Goal: Task Accomplishment & Management: Use online tool/utility

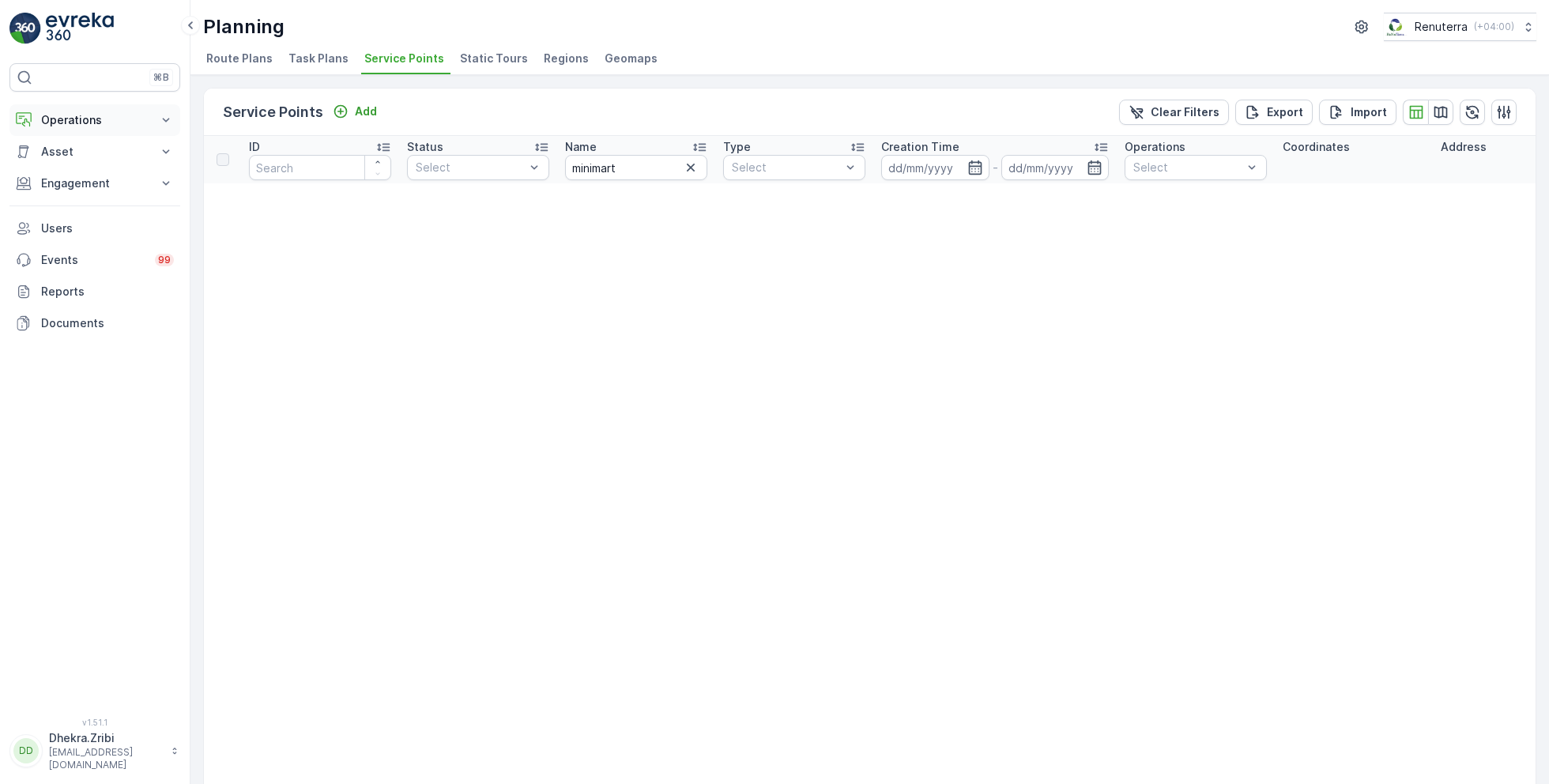
click at [78, 121] on p "Operations" at bounding box center [94, 120] width 108 height 15
click at [91, 186] on p "Routes & Tasks" at bounding box center [81, 190] width 82 height 15
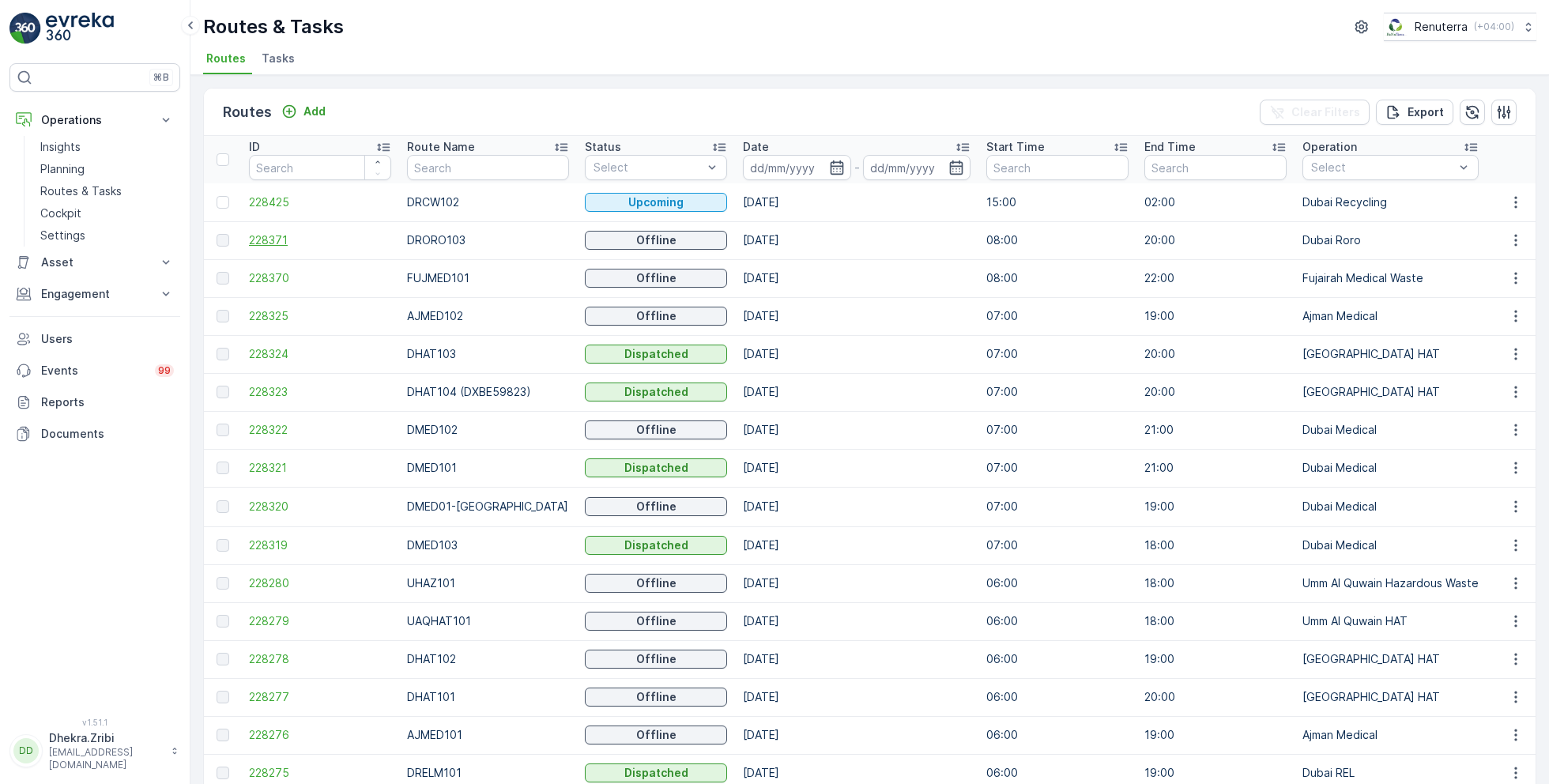
click at [291, 240] on span "228371" at bounding box center [320, 239] width 142 height 15
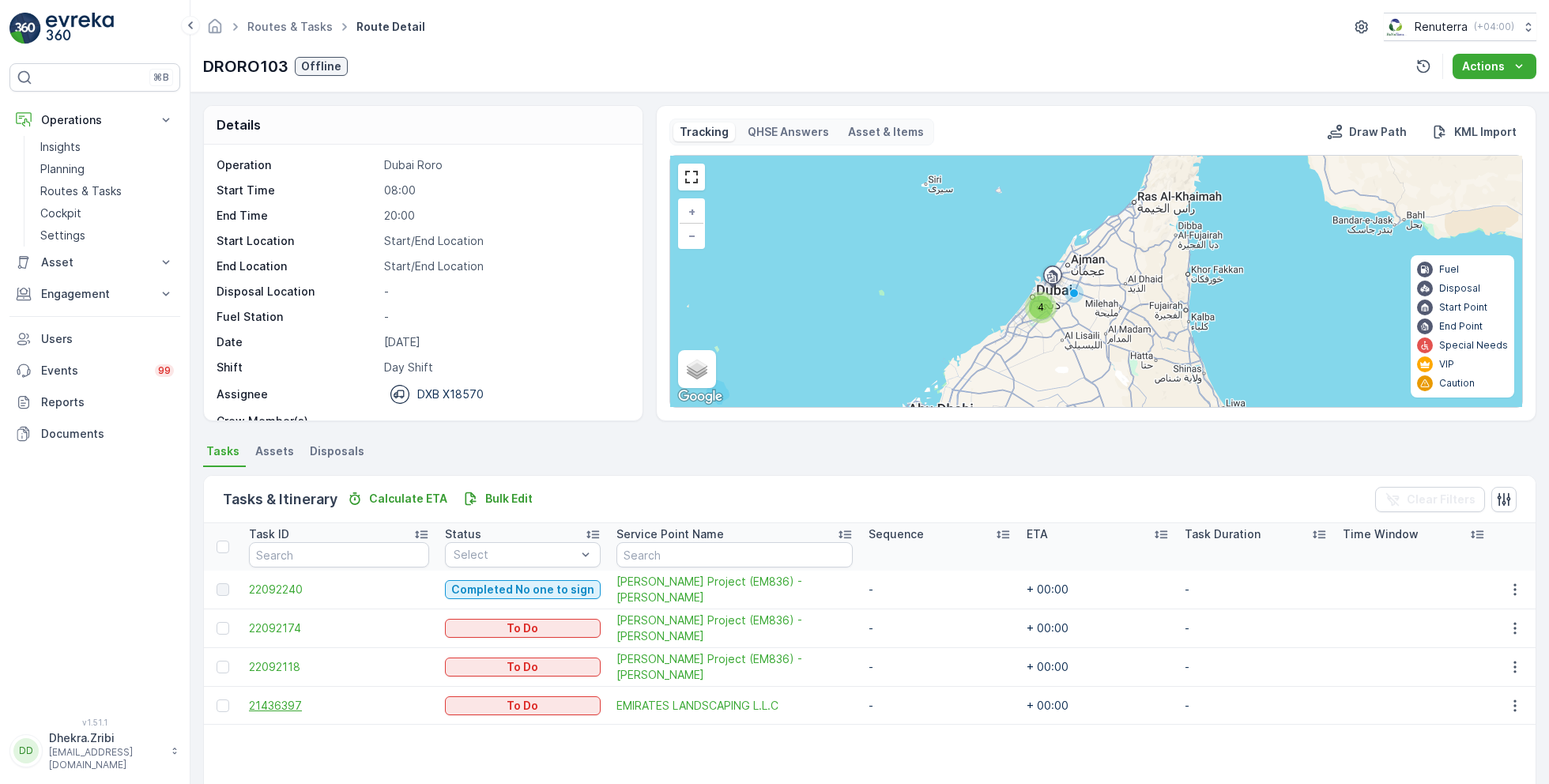
click at [264, 702] on span "21436397" at bounding box center [339, 705] width 180 height 15
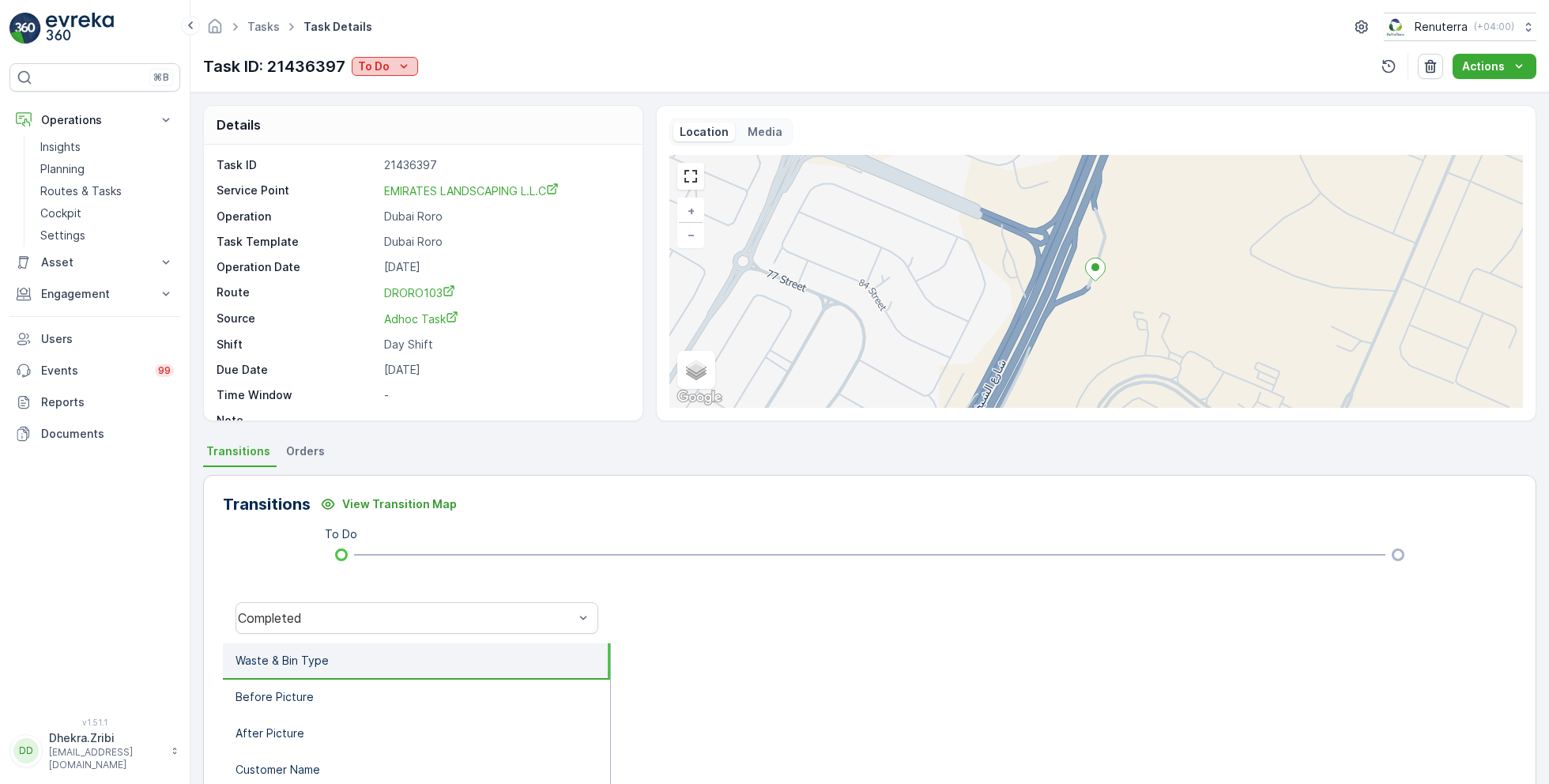
click at [392, 63] on div "To Do" at bounding box center [384, 66] width 53 height 15
click at [420, 131] on span "Completed No one to sign" at bounding box center [431, 133] width 140 height 15
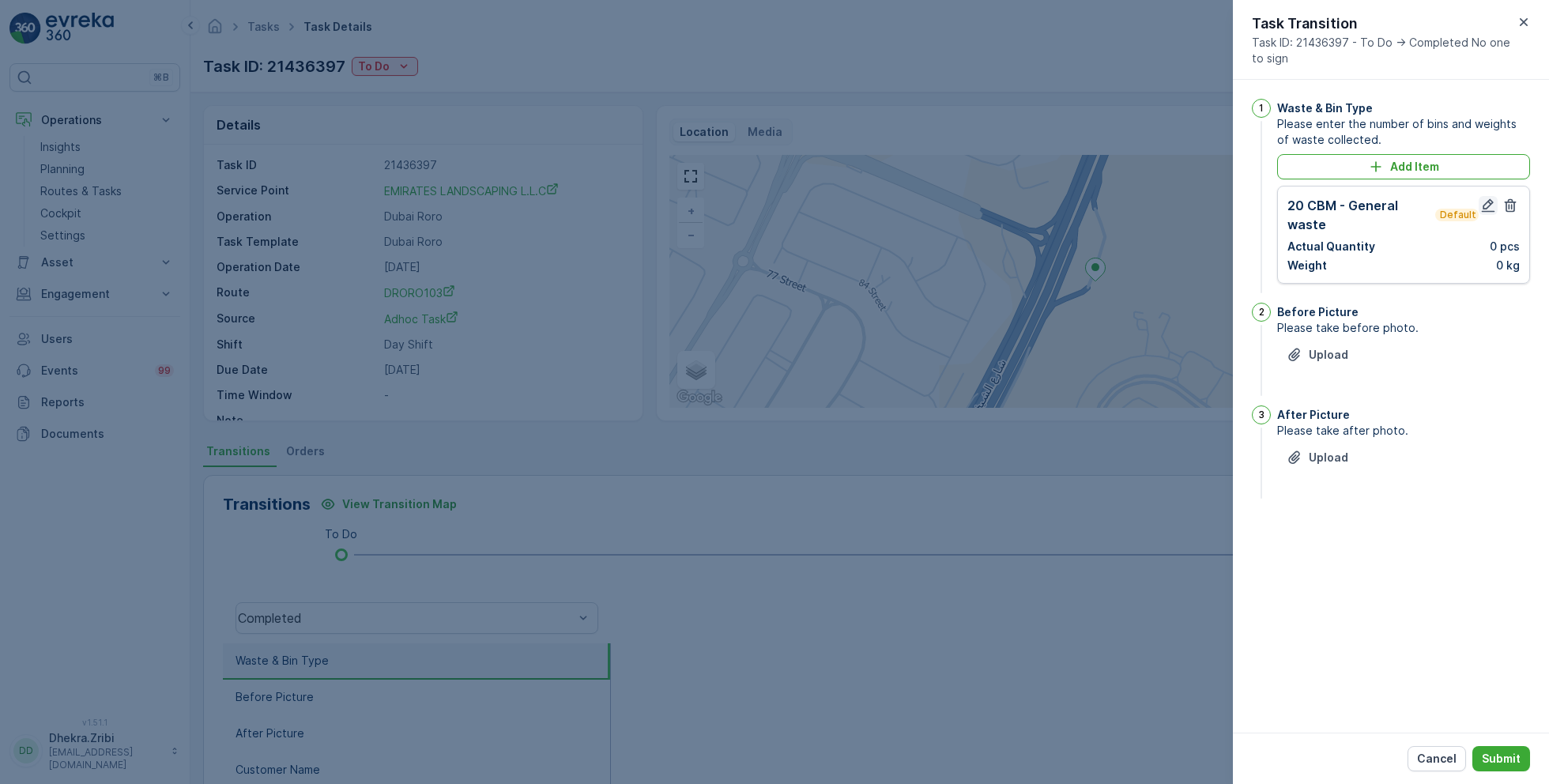
click at [1492, 207] on icon "button" at bounding box center [1488, 205] width 15 height 15
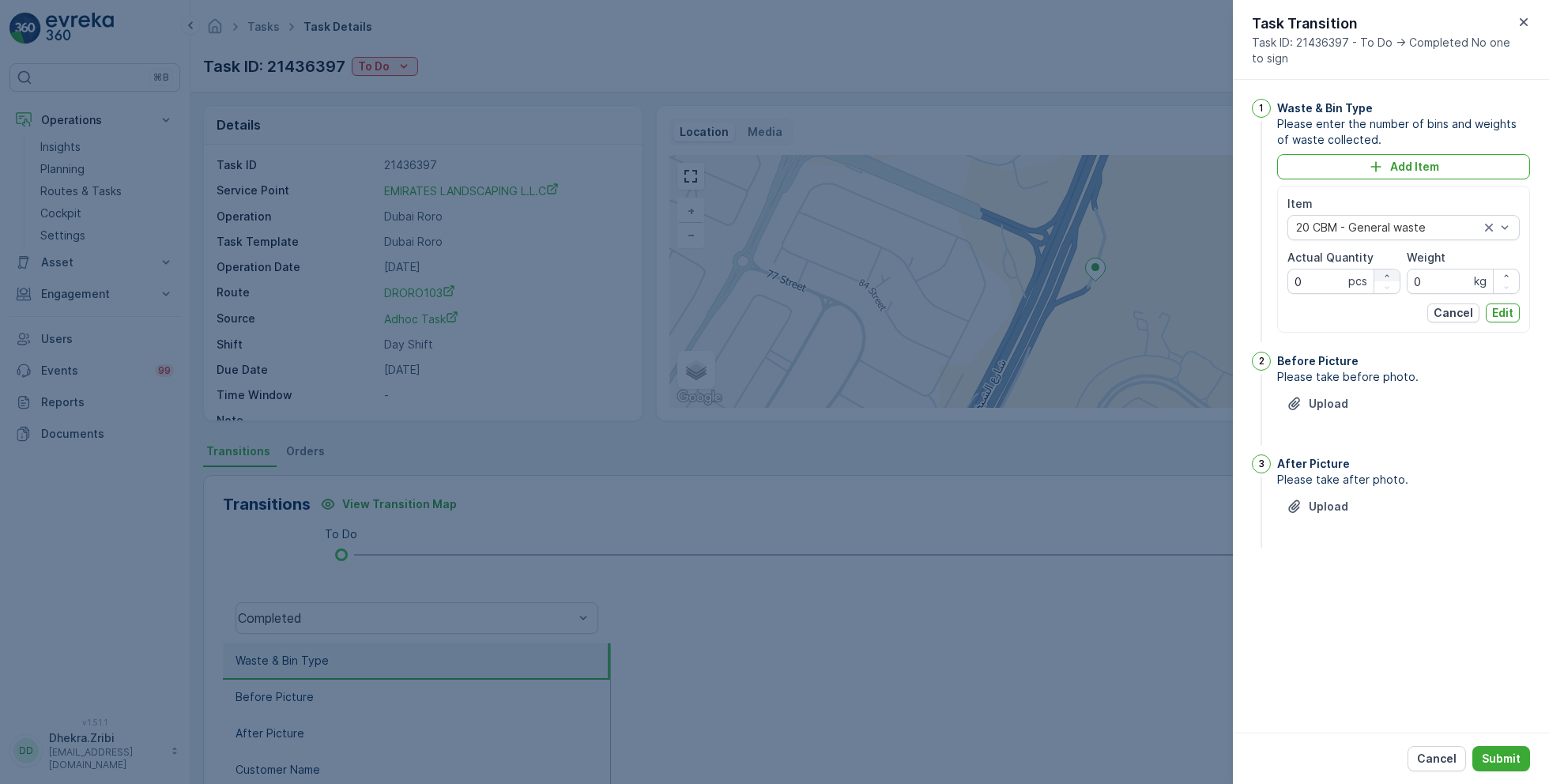
click at [1389, 275] on icon "button" at bounding box center [1387, 276] width 4 height 3
type Quantity "1"
click at [1310, 399] on p "Upload" at bounding box center [1329, 403] width 40 height 15
click at [1306, 581] on div "Upload" at bounding box center [1318, 586] width 62 height 15
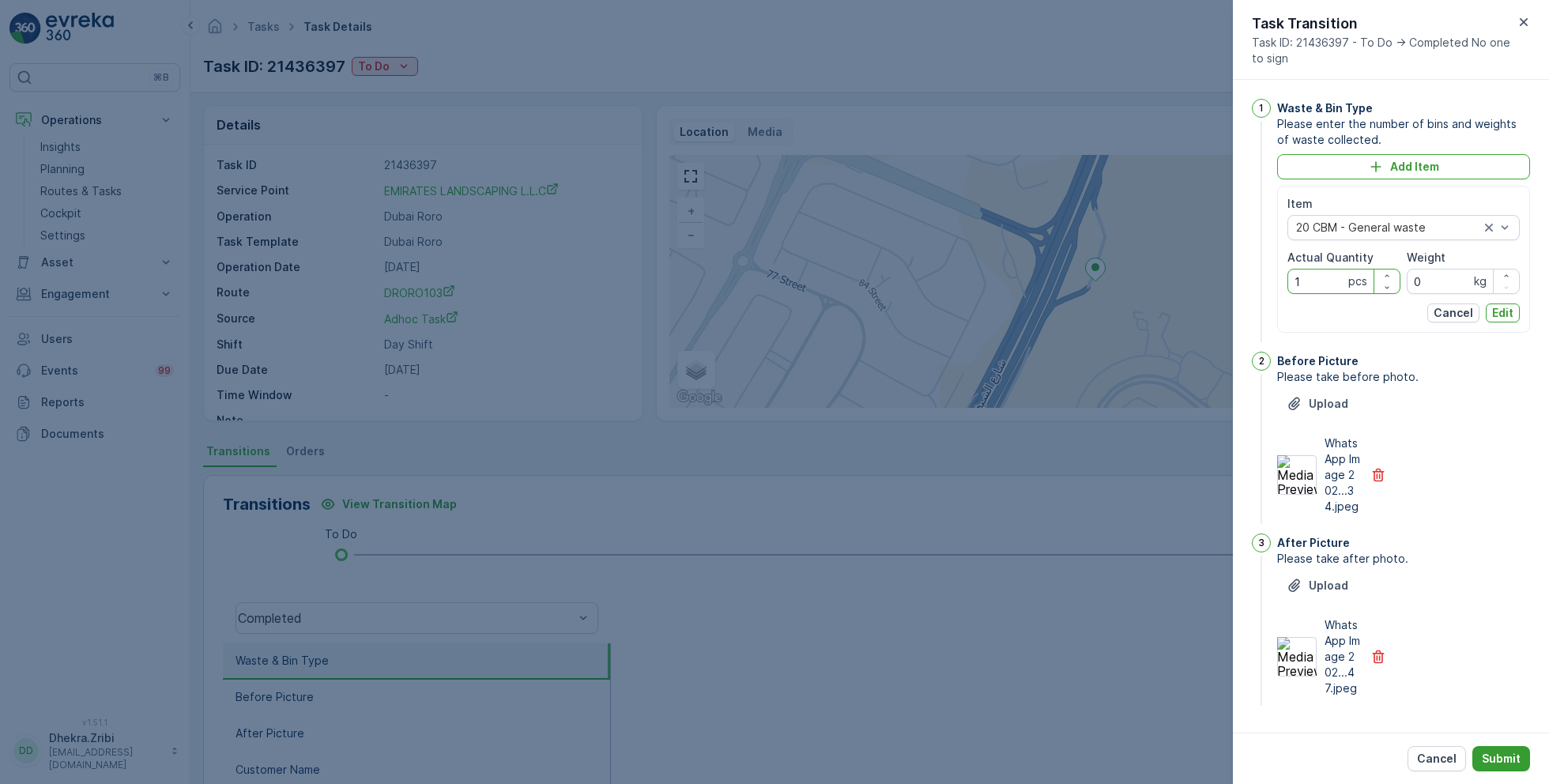
click at [1505, 767] on button "Submit" at bounding box center [1502, 759] width 58 height 25
click at [1501, 758] on p "Submit" at bounding box center [1501, 759] width 39 height 15
click at [1498, 308] on p "Edit" at bounding box center [1504, 313] width 22 height 15
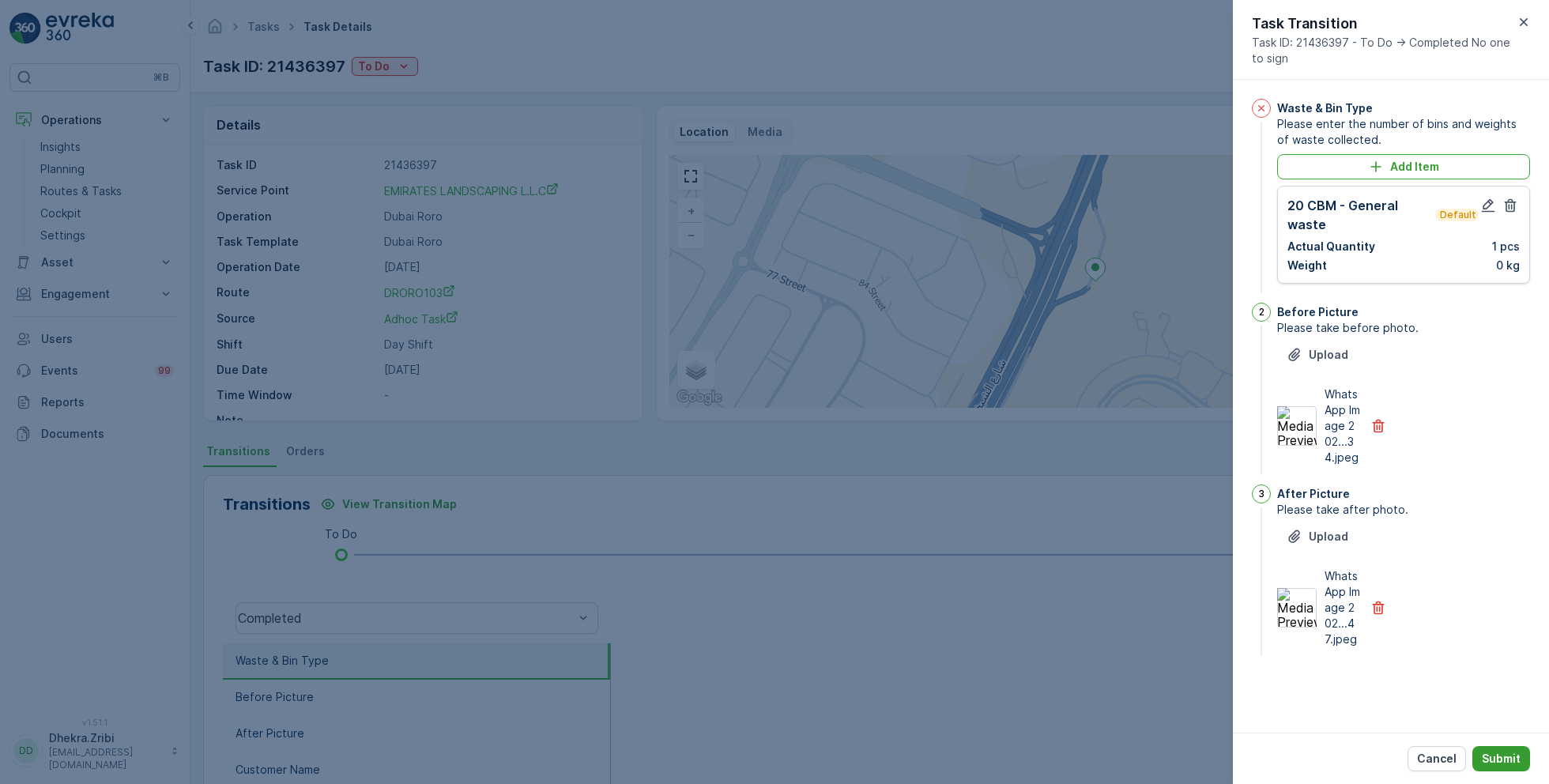
click at [1512, 758] on p "Submit" at bounding box center [1501, 759] width 39 height 15
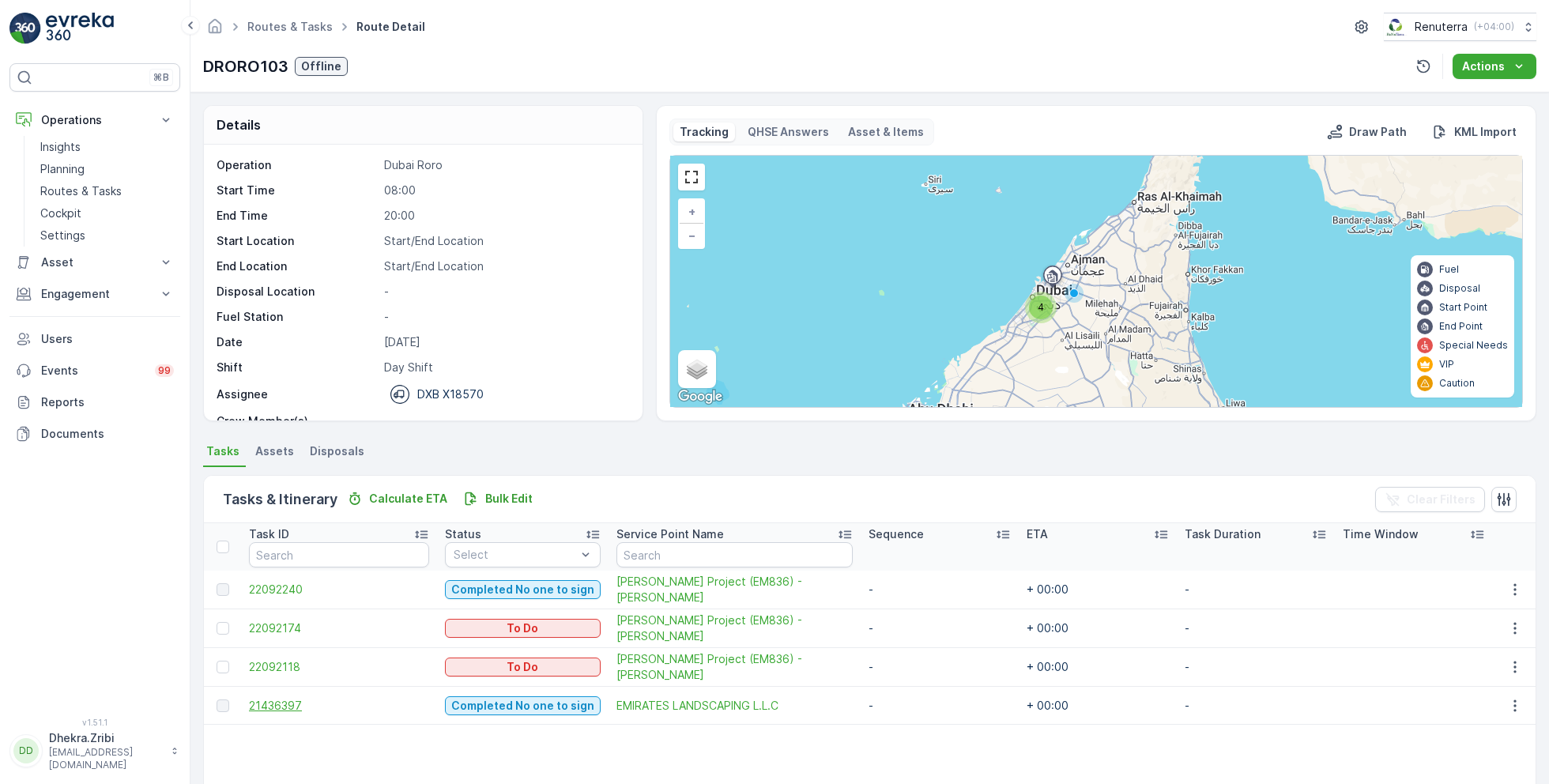
click at [276, 703] on span "21436397" at bounding box center [339, 705] width 180 height 15
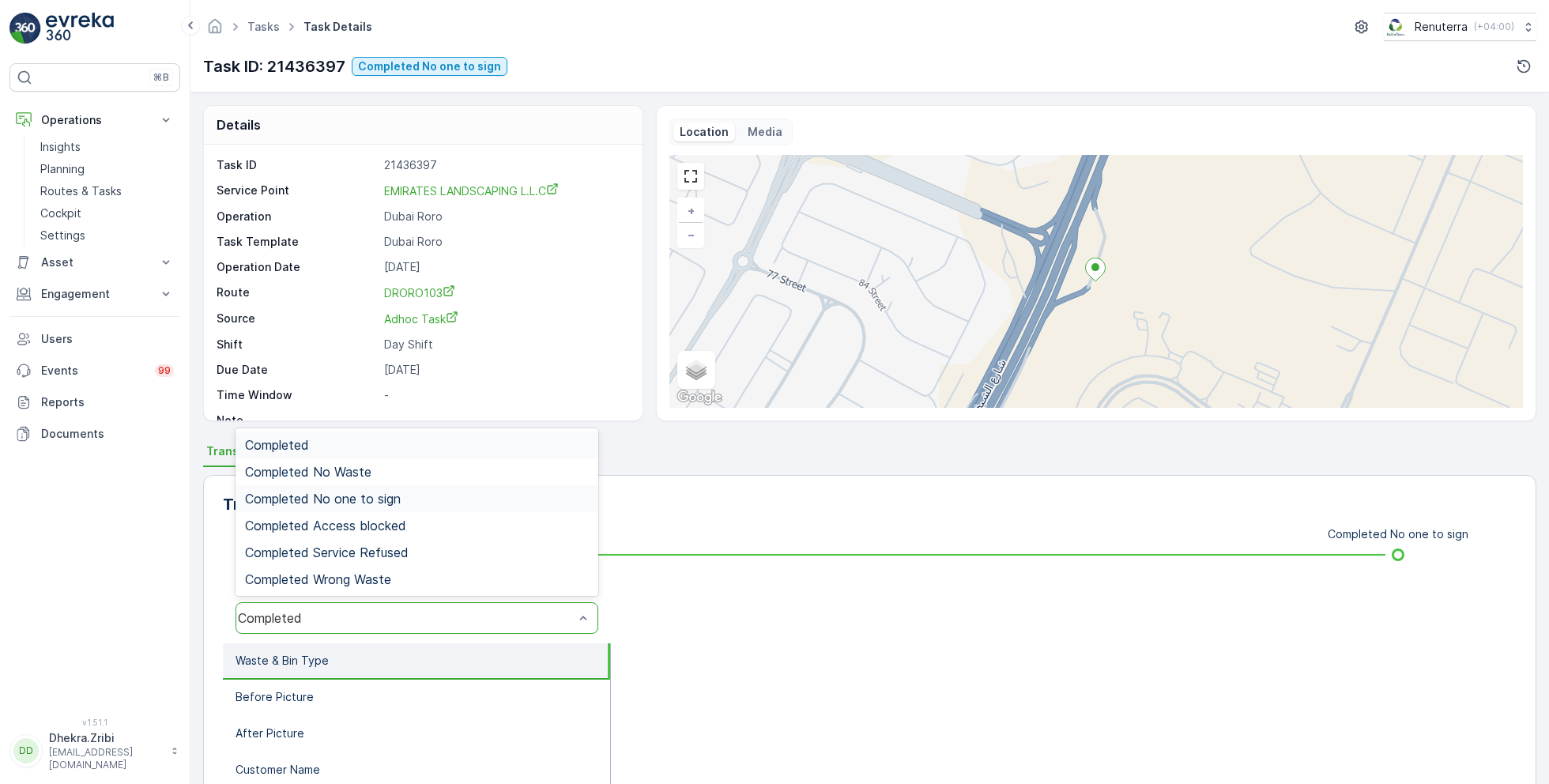
click at [421, 498] on div "Completed No one to sign" at bounding box center [416, 498] width 344 height 15
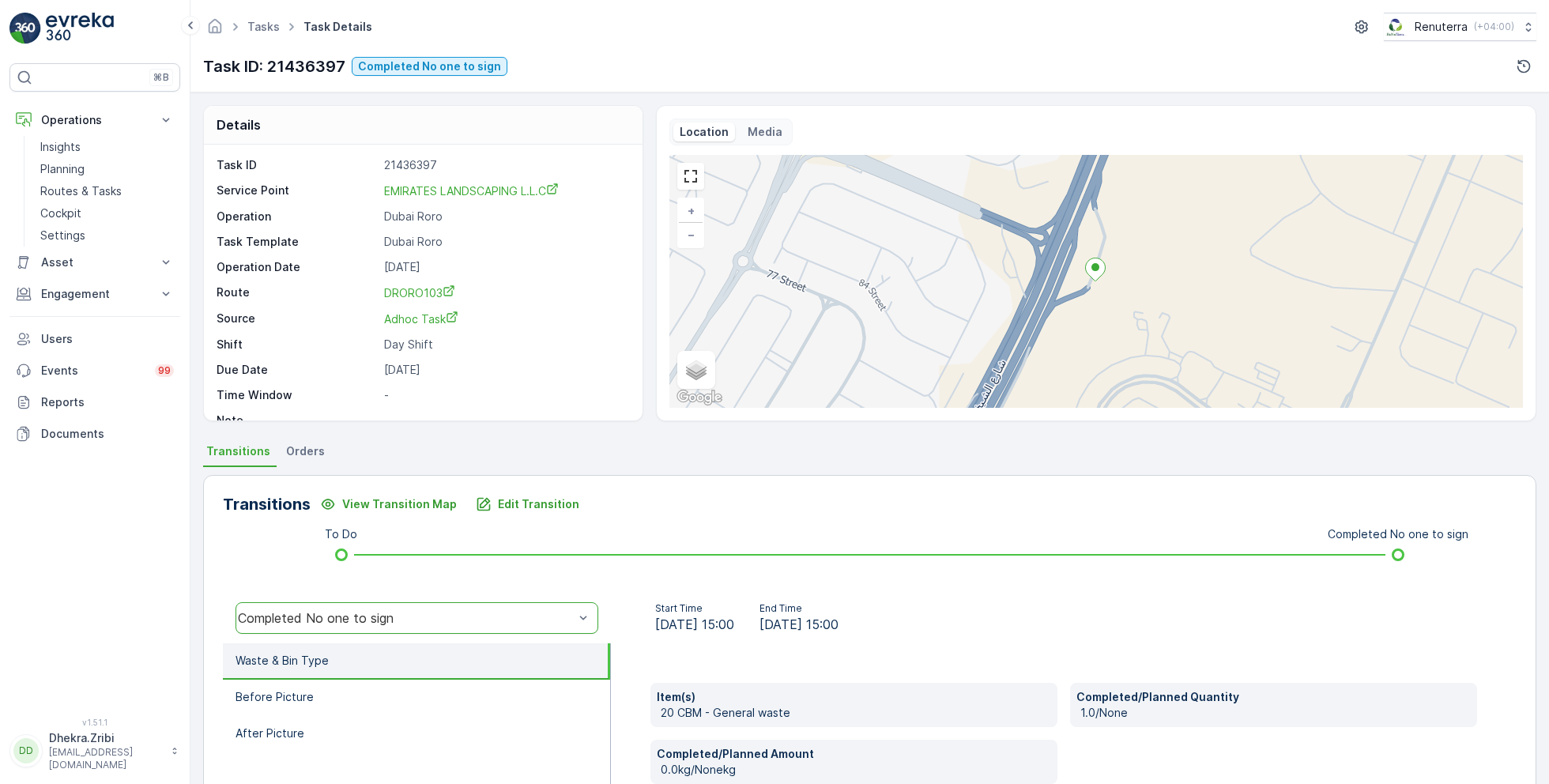
scroll to position [211, 0]
